Goal: Find specific page/section: Find specific page/section

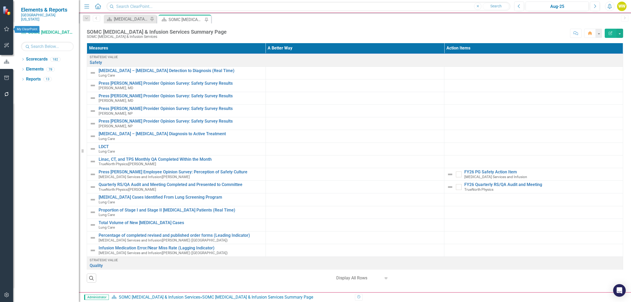
click at [6, 29] on icon "button" at bounding box center [7, 29] width 6 height 4
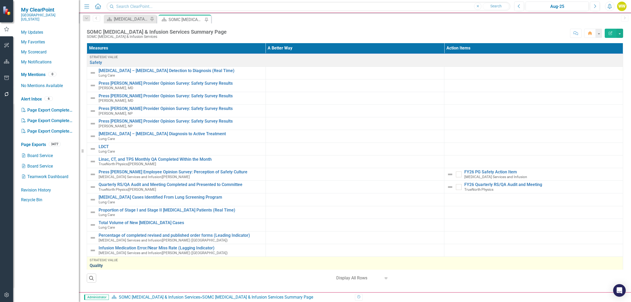
click at [96, 266] on link "Quality" at bounding box center [355, 265] width 530 height 5
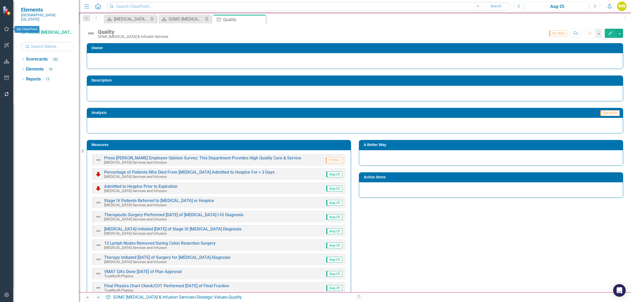
click at [4, 29] on icon "button" at bounding box center [7, 29] width 6 height 4
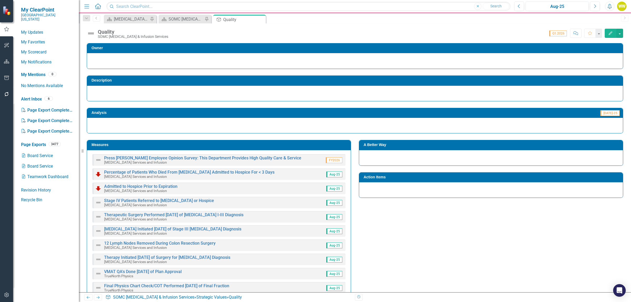
click at [6, 9] on img at bounding box center [7, 10] width 9 height 9
click at [35, 39] on link "My Favorites" at bounding box center [47, 42] width 53 height 6
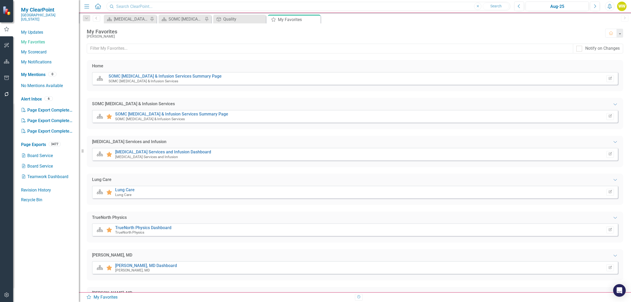
click at [163, 6] on input "text" at bounding box center [308, 6] width 404 height 9
type input "quality"
drag, startPoint x: 133, startPoint y: 6, endPoint x: 111, endPoint y: 2, distance: 23.0
click at [111, 2] on input "quality" at bounding box center [308, 6] width 404 height 9
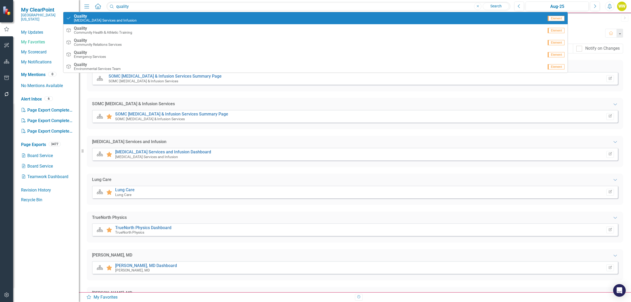
click at [49, 3] on div "My ClearPoint [GEOGRAPHIC_DATA][US_STATE]" at bounding box center [46, 14] width 66 height 28
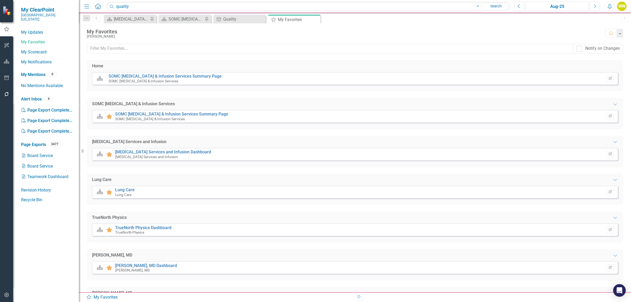
click at [97, 3] on icon "Home" at bounding box center [97, 6] width 7 height 6
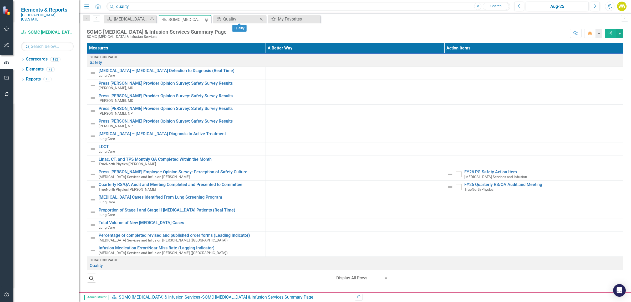
click at [260, 19] on icon "Close" at bounding box center [260, 19] width 5 height 4
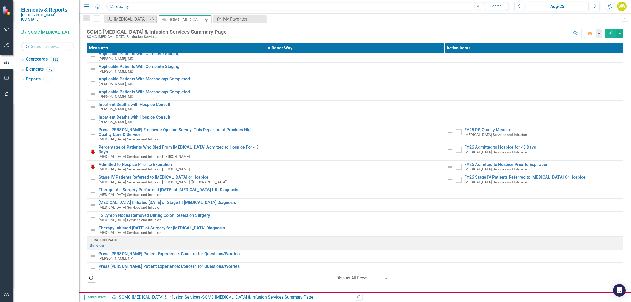
scroll to position [164, 0]
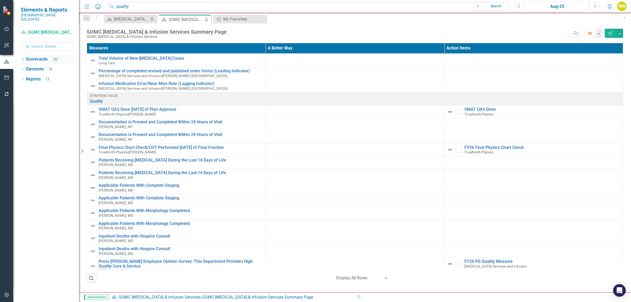
click at [30, 56] on link "Scorecards" at bounding box center [37, 59] width 22 height 6
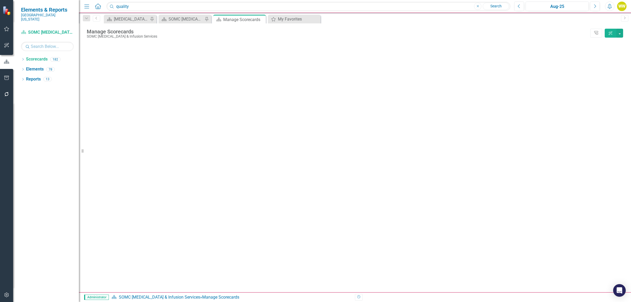
drag, startPoint x: 23, startPoint y: 55, endPoint x: 45, endPoint y: 40, distance: 27.4
click at [23, 58] on icon "Dropdown" at bounding box center [23, 59] width 4 height 3
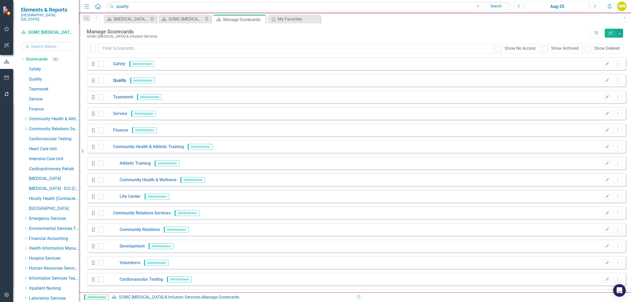
click at [119, 79] on link "Quality" at bounding box center [115, 81] width 22 height 6
